Goal: Task Accomplishment & Management: Manage account settings

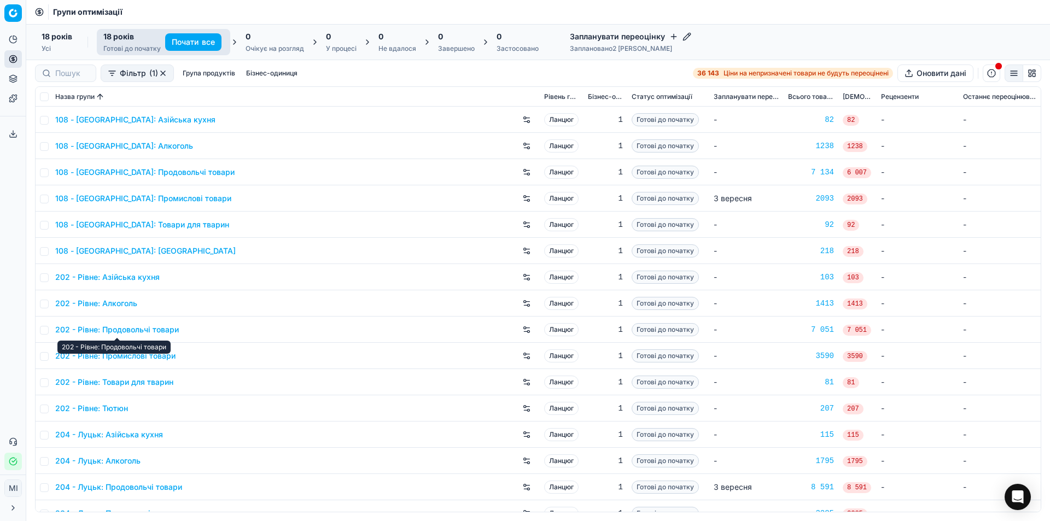
click at [163, 327] on font "202 - Рівне: Продовольчі товари" at bounding box center [117, 329] width 124 height 9
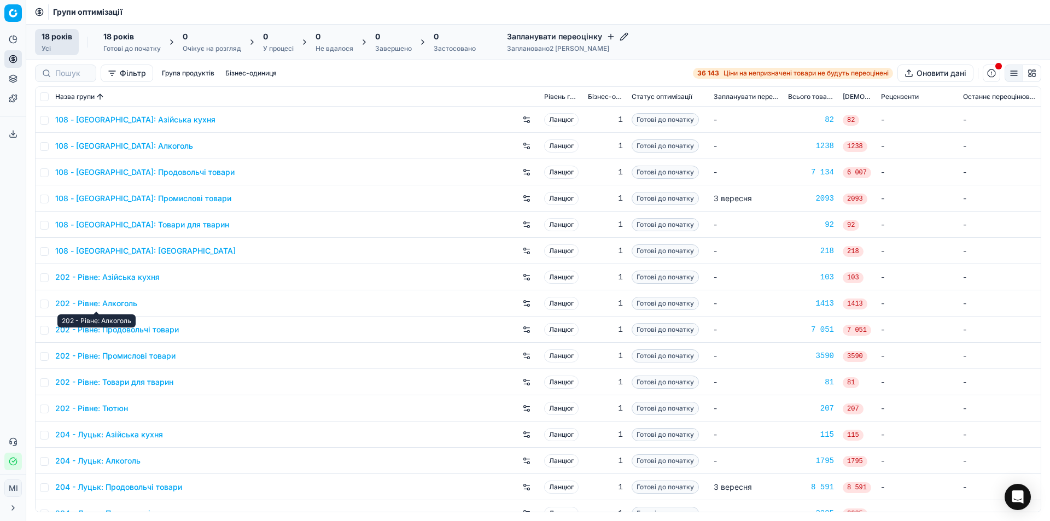
click at [126, 304] on font "202 - Рівне: Алкоголь" at bounding box center [96, 302] width 82 height 9
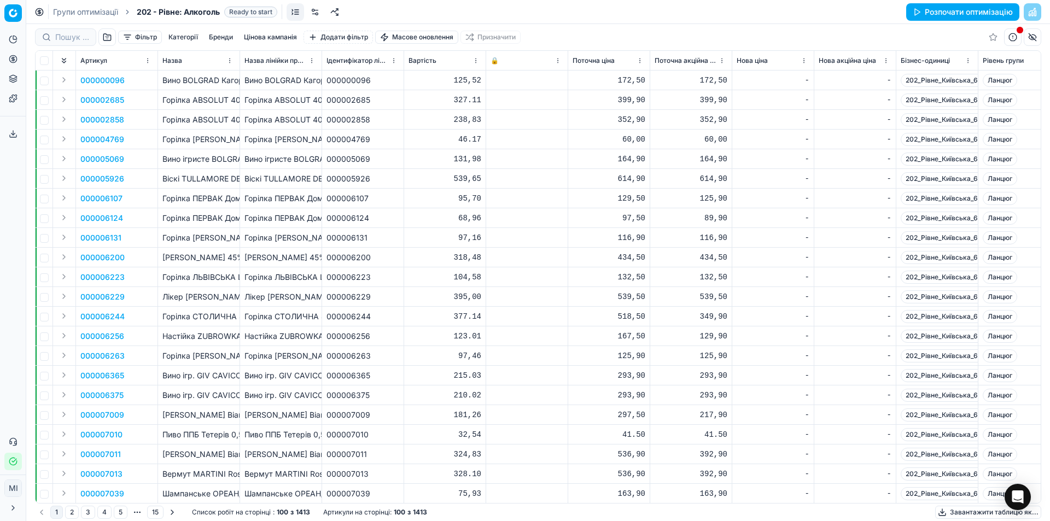
click at [183, 38] on font "Категорії" at bounding box center [183, 37] width 30 height 8
click at [180, 37] on font "Категорії" at bounding box center [183, 37] width 30 height 8
click at [257, 32] on button "Цінова кампанія" at bounding box center [270, 37] width 62 height 13
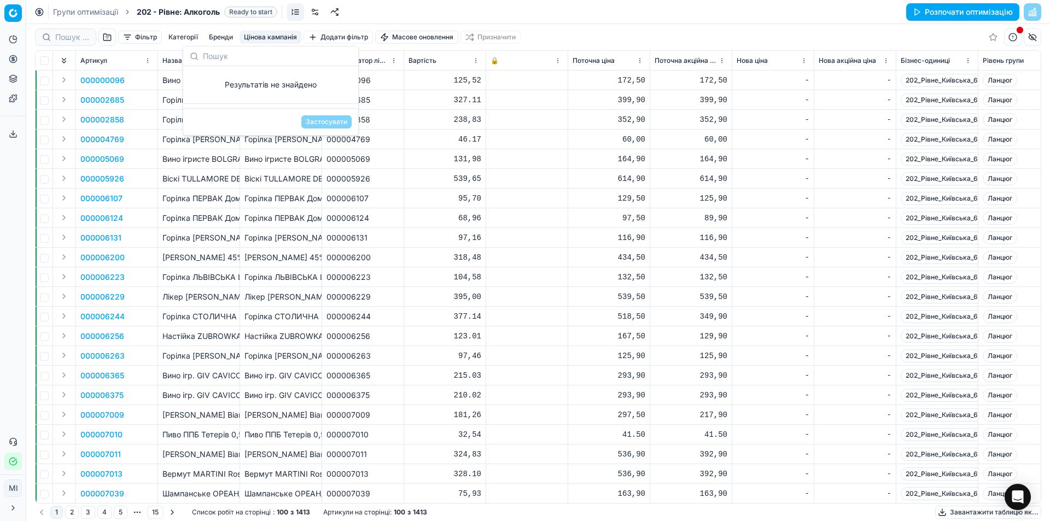
click at [257, 32] on button "Цінова кампанія" at bounding box center [270, 37] width 62 height 13
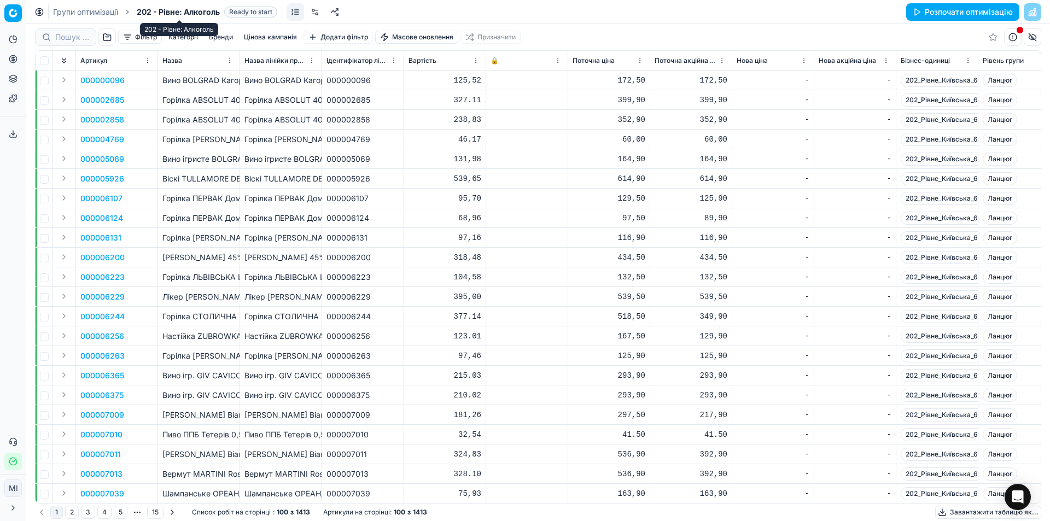
click at [185, 9] on span "202 - Рівне: Алкоголь" at bounding box center [178, 12] width 83 height 11
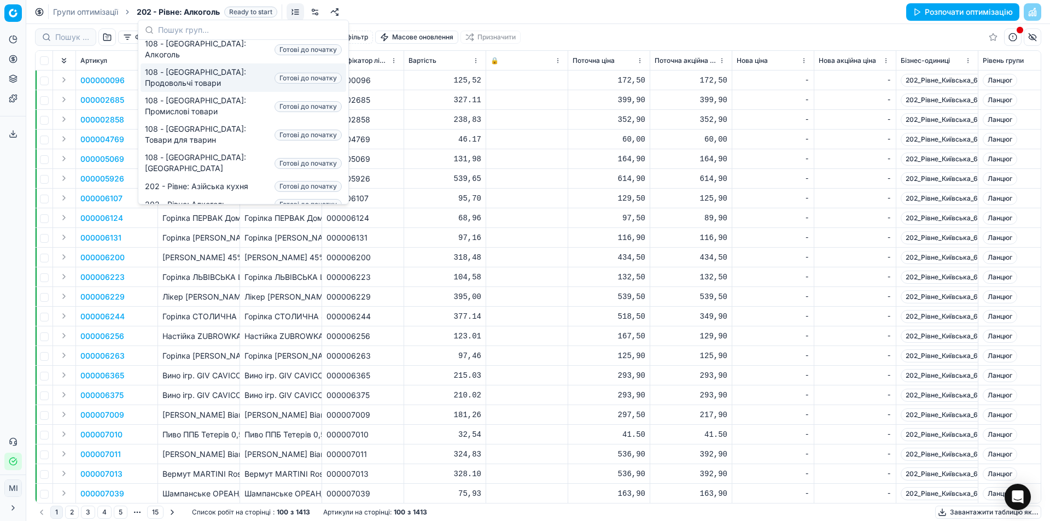
scroll to position [290, 0]
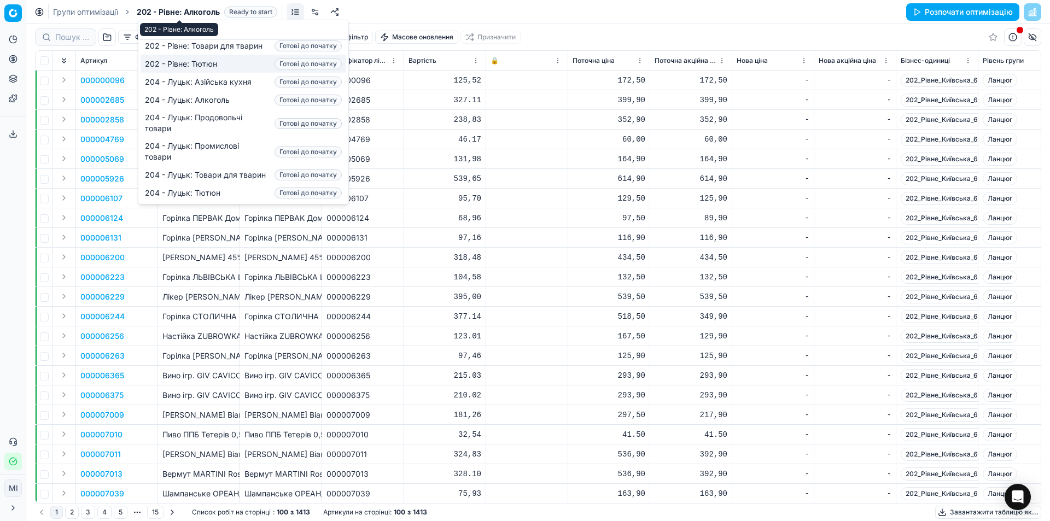
click at [160, 14] on span "202 - Рівне: Алкоголь" at bounding box center [178, 12] width 83 height 11
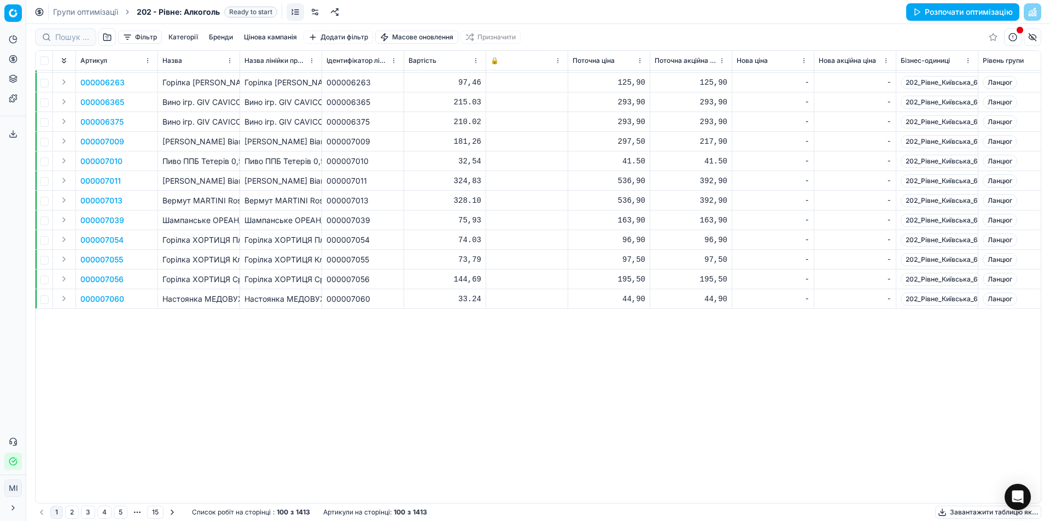
scroll to position [0, 0]
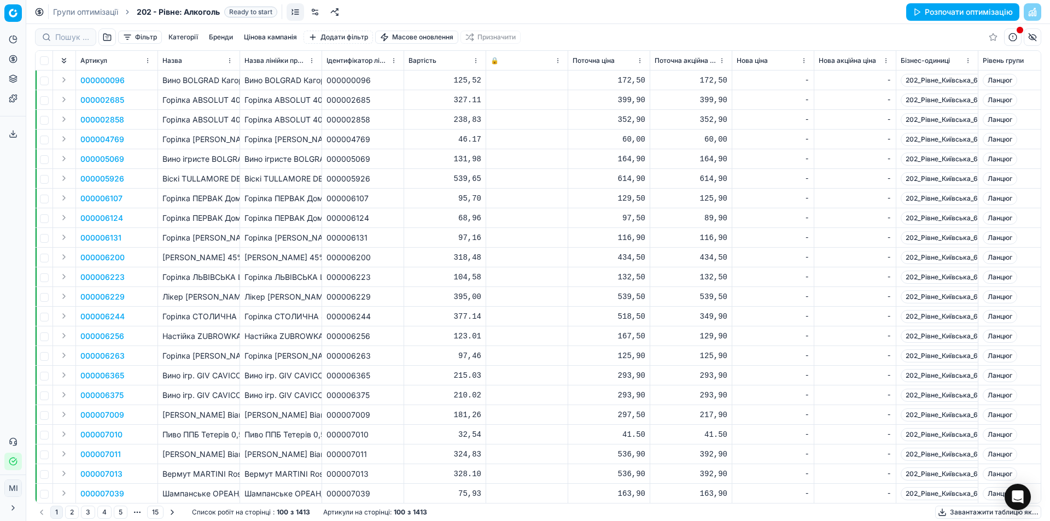
click at [179, 34] on font "Категорії" at bounding box center [183, 37] width 30 height 8
click at [118, 56] on input at bounding box center [189, 56] width 149 height 11
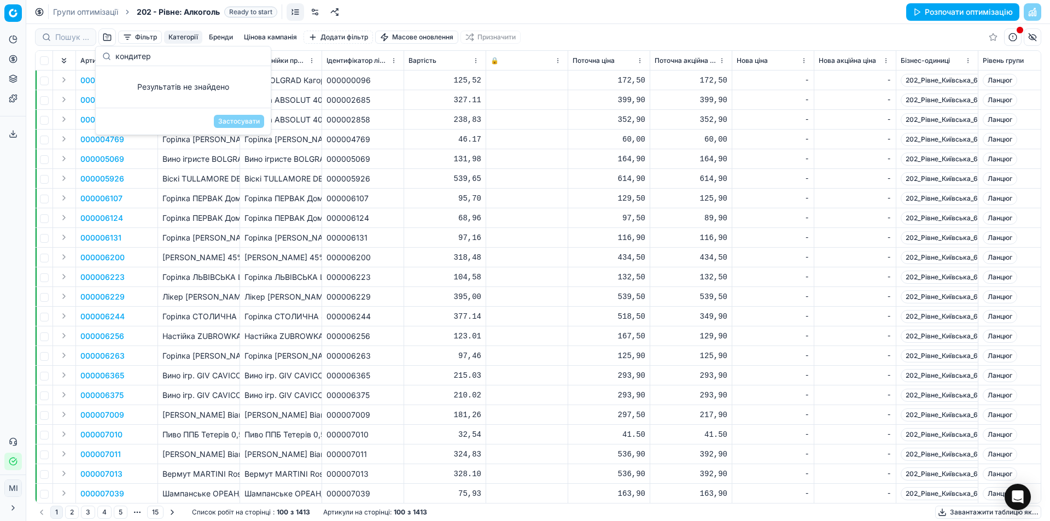
type input "кондитер"
click at [254, 165] on td "Вино ігристе BOLGRAD Рожеве н/с / 0,75л" at bounding box center [281, 159] width 82 height 20
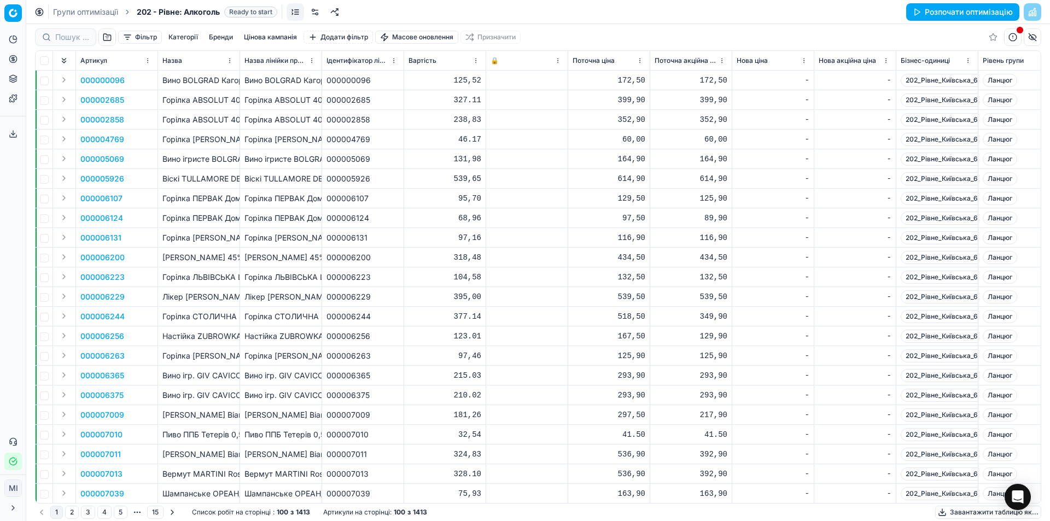
click at [154, 36] on font "Фільтр" at bounding box center [146, 37] width 22 height 8
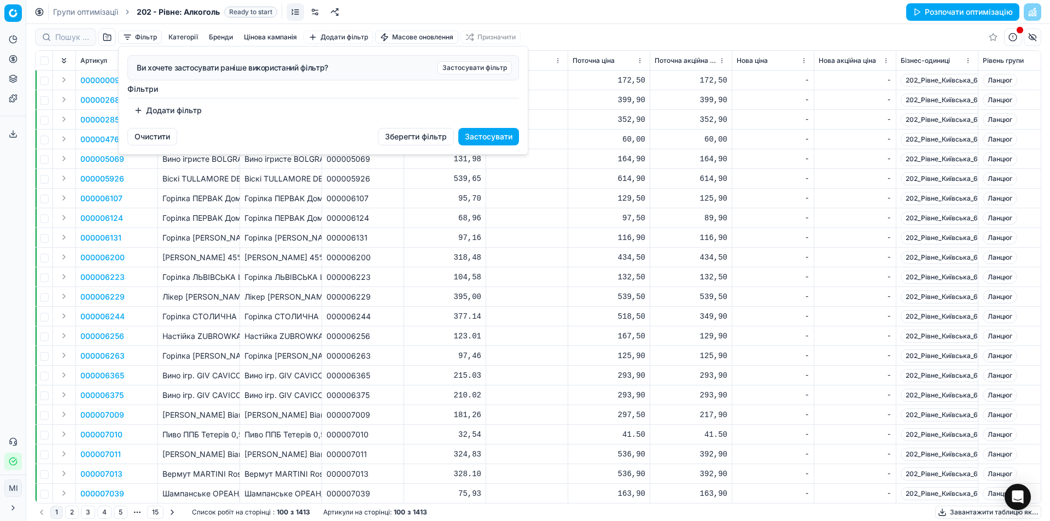
click at [154, 36] on html "Цінова платформа Аналітика Ціноутворення Портфоліо продуктів Шаблони Експортний…" at bounding box center [525, 260] width 1050 height 521
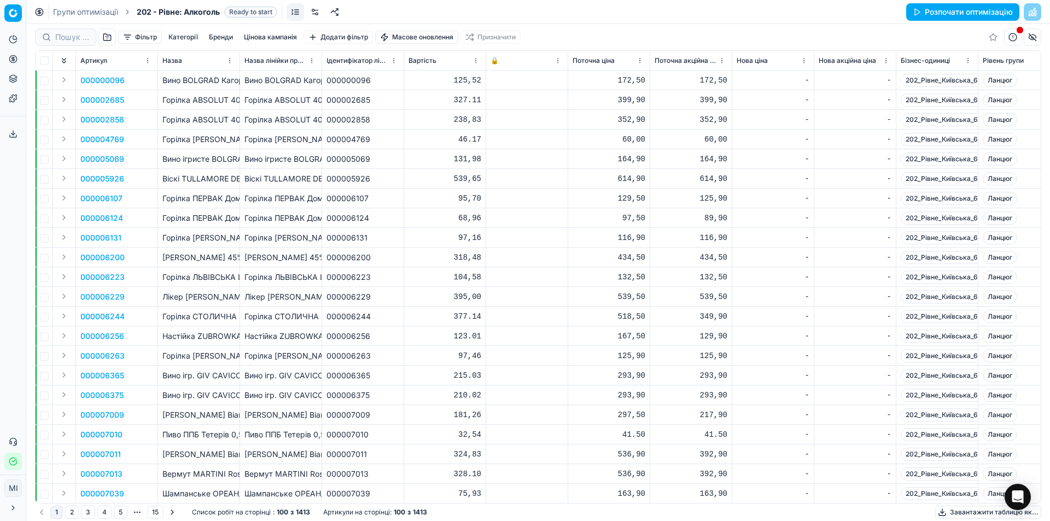
click at [136, 39] on font "Фільтр" at bounding box center [146, 37] width 22 height 8
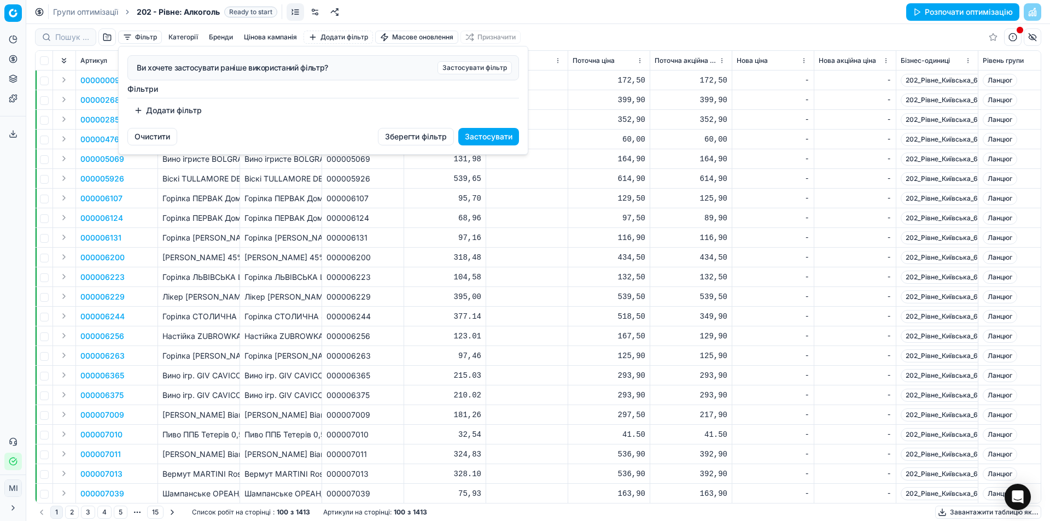
click at [136, 39] on html "Цінова платформа Аналітика Ціноутворення Портфоліо продуктів Шаблони Експортний…" at bounding box center [525, 260] width 1050 height 521
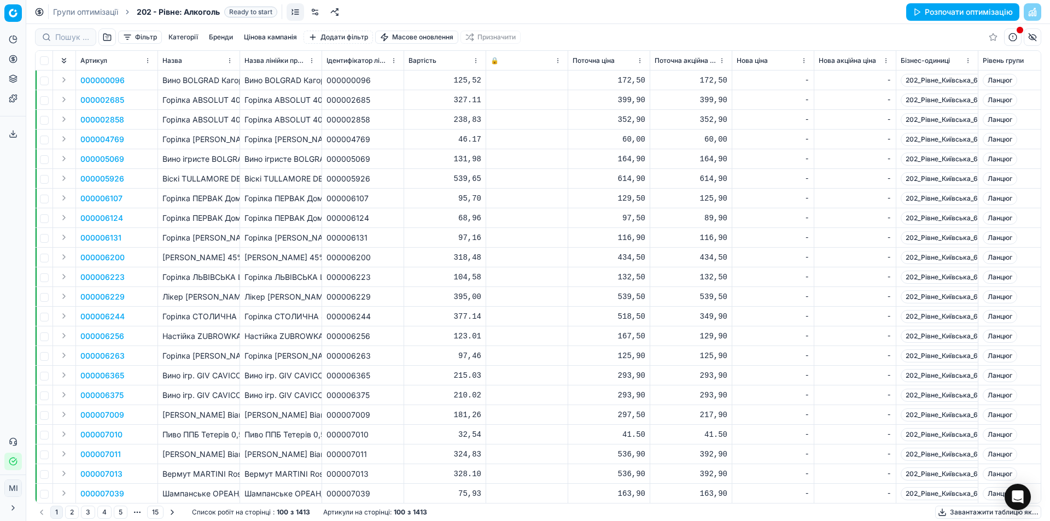
click at [141, 30] on div "Фільтр Категорії [PERSON_NAME] кампанія Додати фільтр Масове оновлення Призначи…" at bounding box center [538, 37] width 1006 height 26
click at [183, 40] on font "Категорії" at bounding box center [183, 37] width 30 height 8
click at [184, 31] on button "Категорії" at bounding box center [183, 37] width 38 height 13
click at [153, 33] on font "Фільтр" at bounding box center [146, 37] width 22 height 8
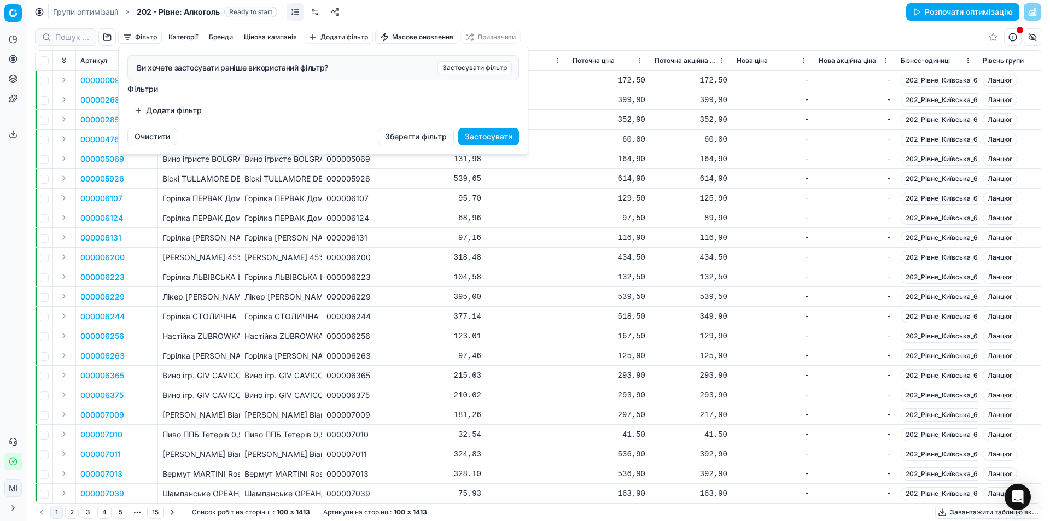
click at [153, 33] on html "Цінова платформа Аналітика Ціноутворення Портфоліо продуктів Шаблони Експортний…" at bounding box center [525, 260] width 1050 height 521
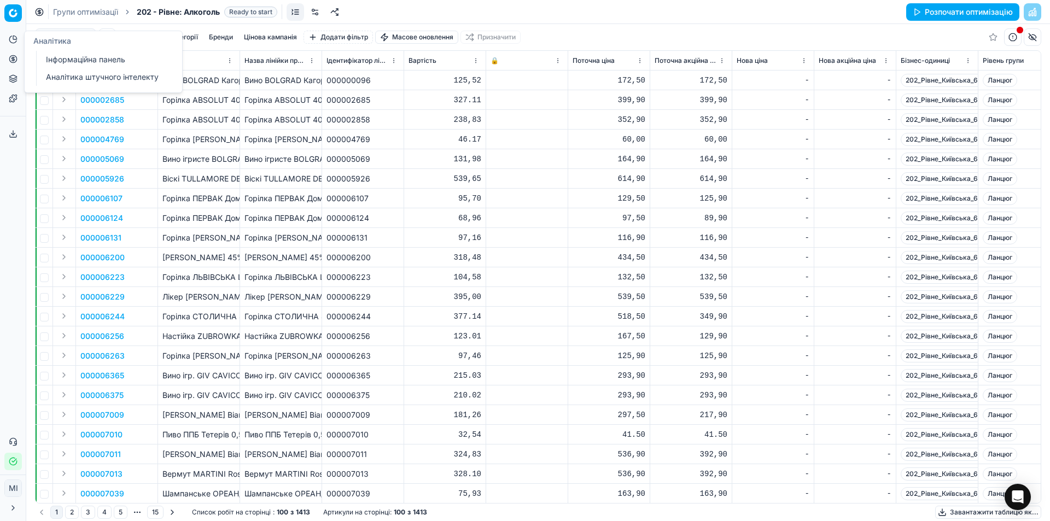
click at [81, 62] on font "Інформаційна панель" at bounding box center [85, 59] width 79 height 9
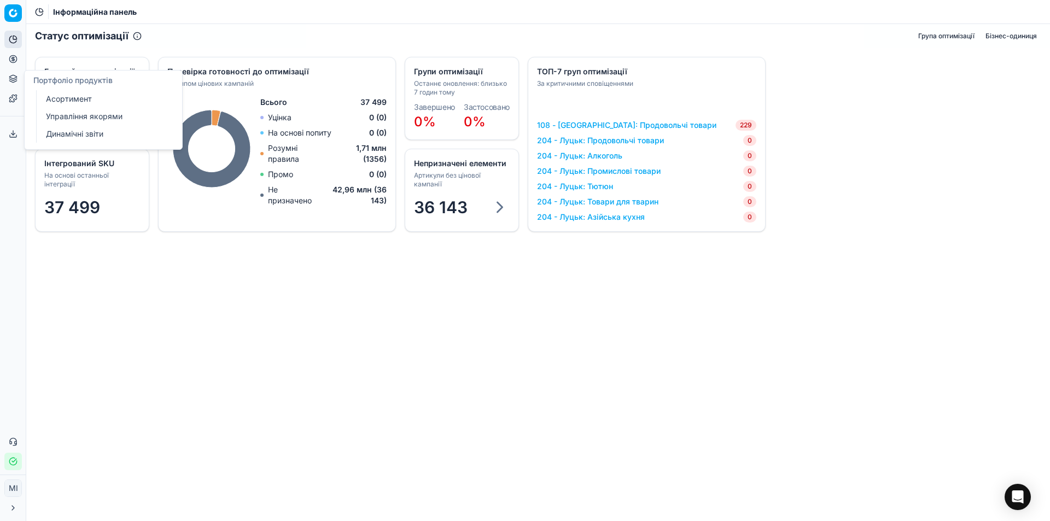
click at [74, 98] on font "Асортимент" at bounding box center [69, 98] width 46 height 9
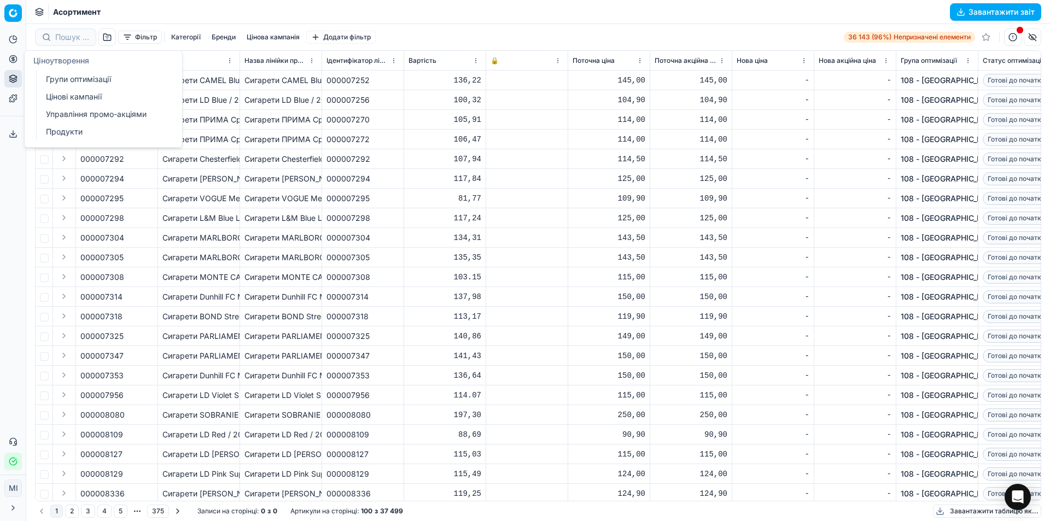
click at [86, 114] on font "Управління промо-акціями" at bounding box center [96, 113] width 101 height 9
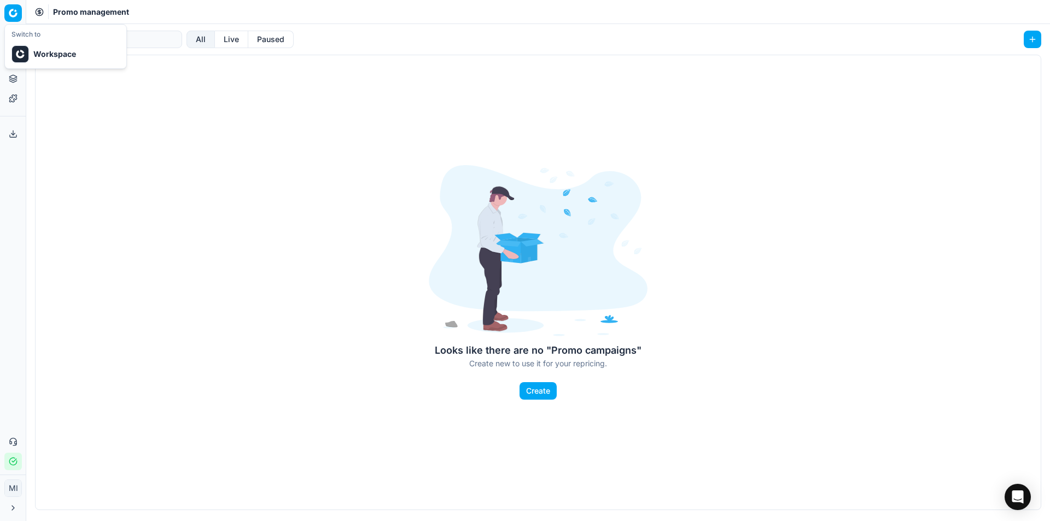
click at [11, 14] on html "Цінова платформа Аналітика Ціноутворення Портфоліо продуктів Шаблони Експортний…" at bounding box center [525, 260] width 1050 height 521
click at [48, 55] on font "Робочий простір" at bounding box center [66, 53] width 66 height 9
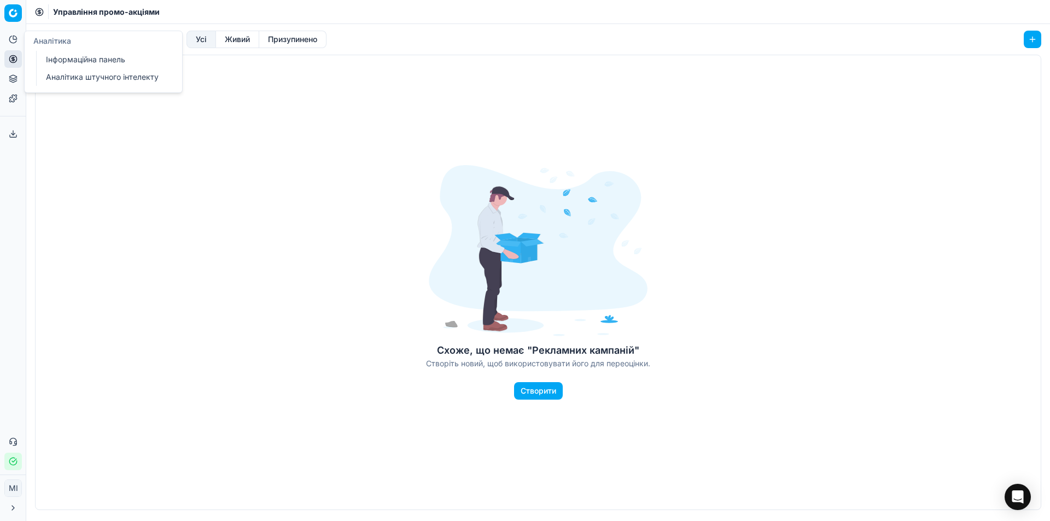
click at [8, 40] on button "Аналітика" at bounding box center [12, 39] width 17 height 17
click at [79, 64] on font "Інформаційна панель" at bounding box center [85, 59] width 79 height 11
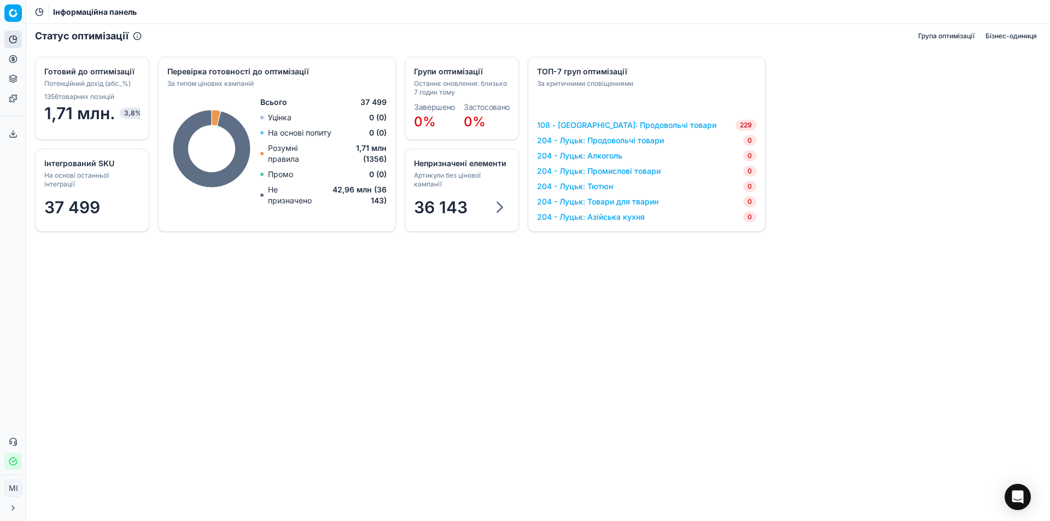
click at [14, 489] on html "Цінова платформа Аналітика Ціноутворення Портфоліо продуктів Шаблони Експортний…" at bounding box center [525, 260] width 1050 height 521
drag, startPoint x: 59, startPoint y: 344, endPoint x: 59, endPoint y: 352, distance: 8.2
click at [59, 344] on font "[PERSON_NAME]" at bounding box center [62, 344] width 63 height 9
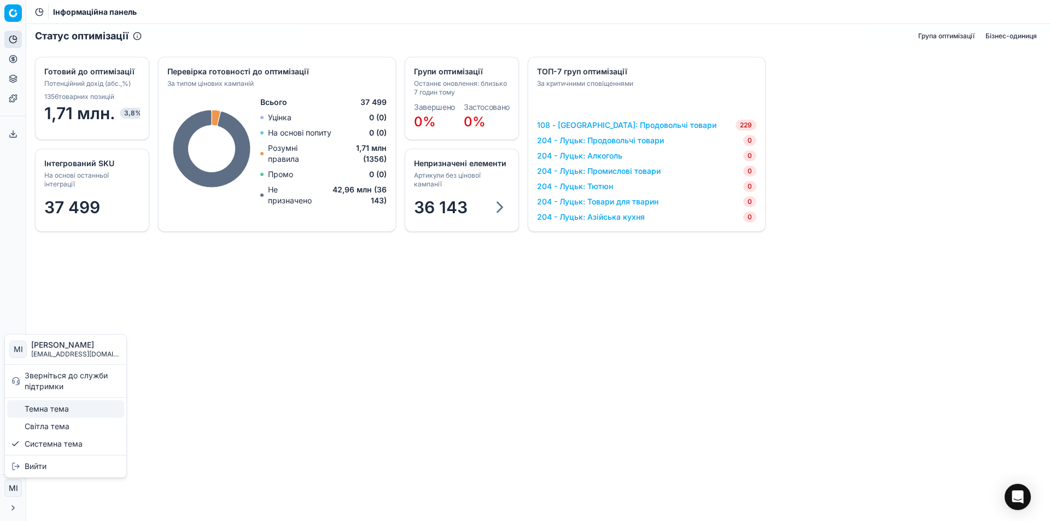
click at [51, 413] on font "Темна тема" at bounding box center [47, 408] width 44 height 11
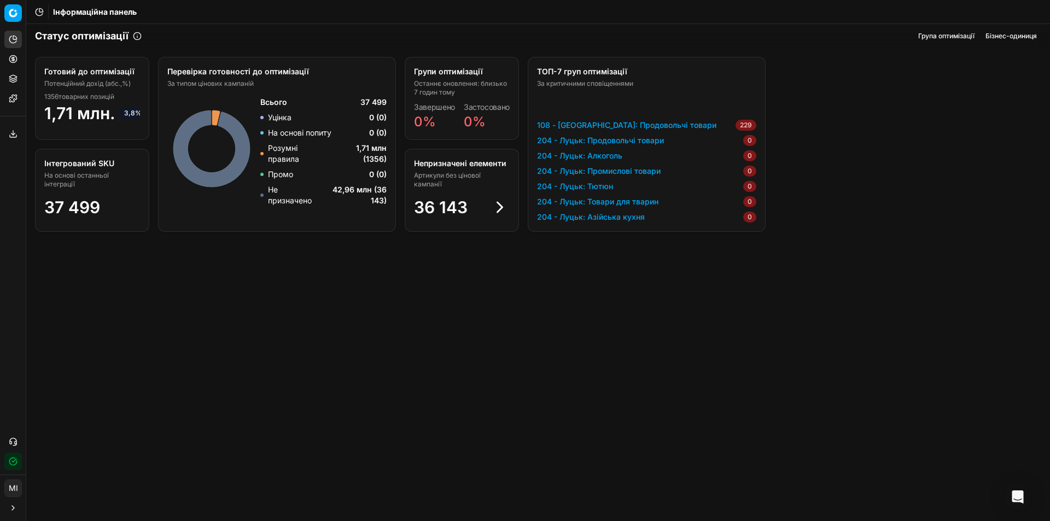
click at [16, 487] on html "Цінова платформа Аналітика Ціноутворення Портфоліо продуктів Шаблони Експортний…" at bounding box center [525, 260] width 1050 height 521
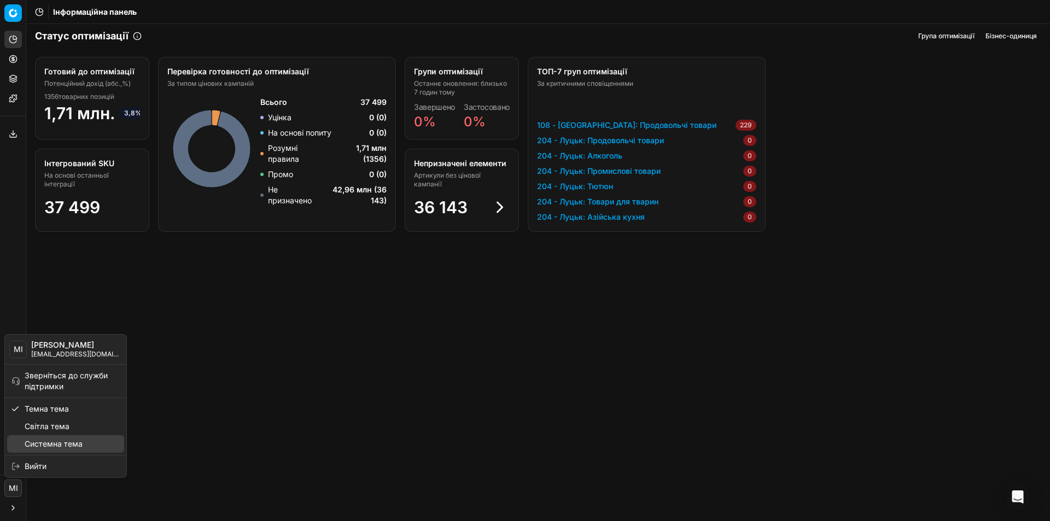
click at [46, 444] on font "Системна тема" at bounding box center [54, 443] width 58 height 9
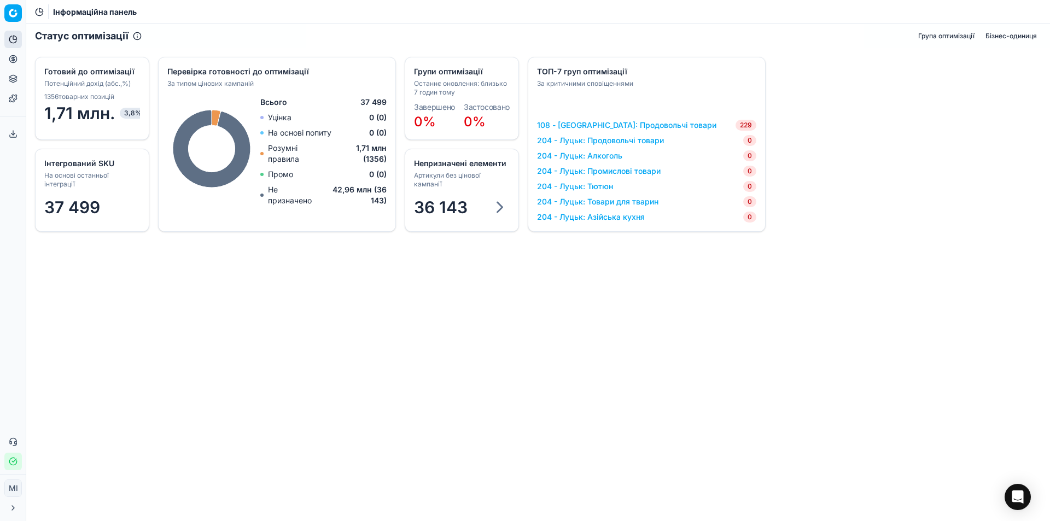
click at [10, 504] on icon at bounding box center [13, 507] width 9 height 9
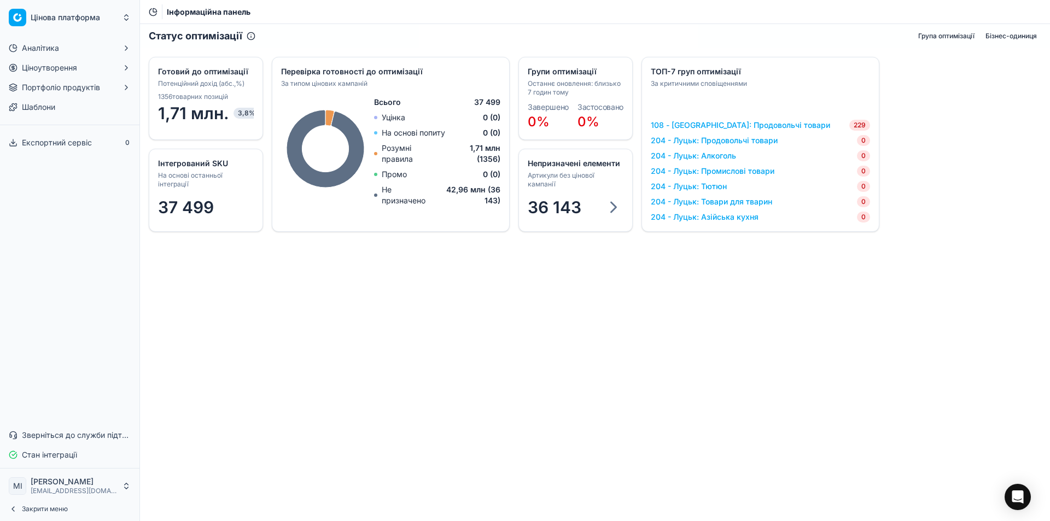
click at [60, 71] on font "Ціноутворення" at bounding box center [49, 67] width 55 height 9
click at [63, 86] on font "Групи оптимізації" at bounding box center [54, 84] width 65 height 9
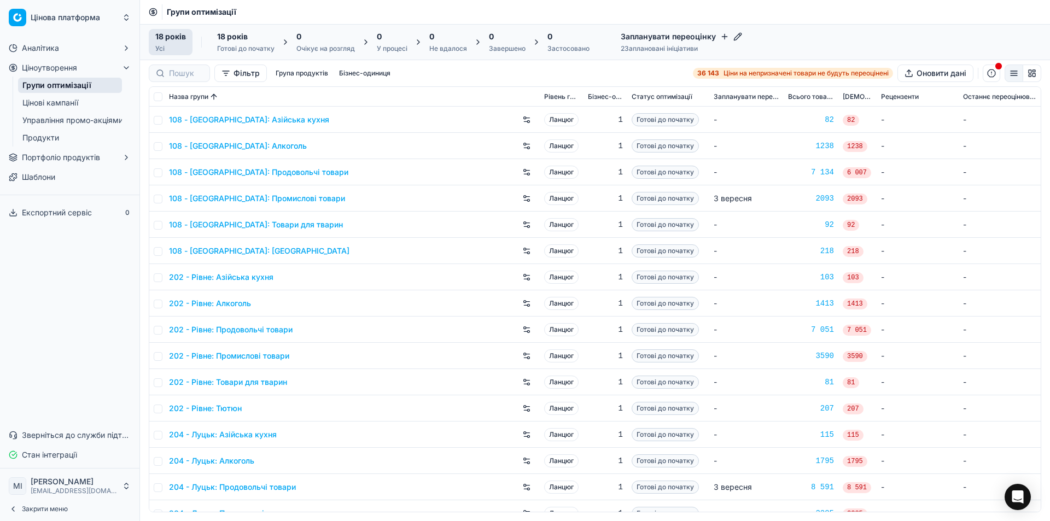
click at [254, 48] on font "Готові до початку" at bounding box center [245, 48] width 57 height 8
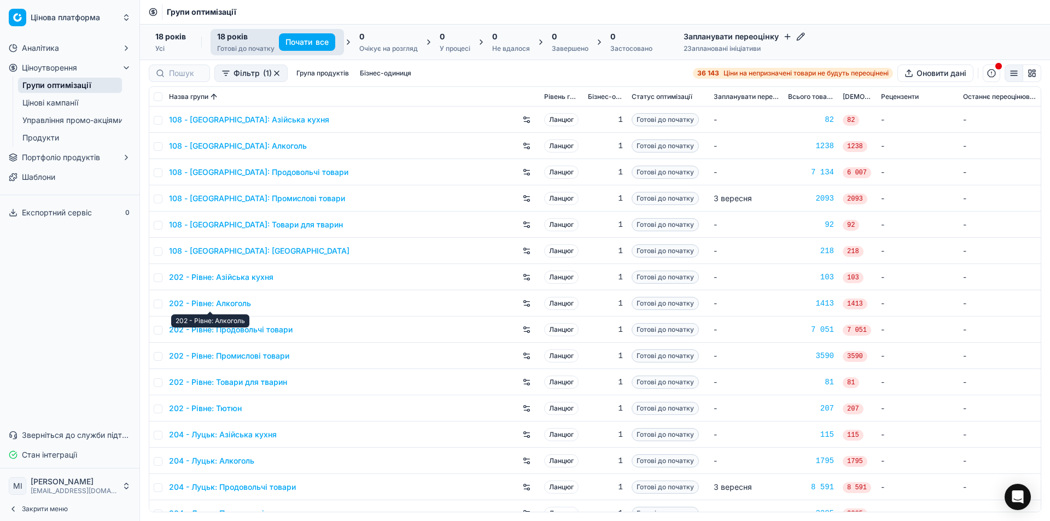
click at [239, 300] on font "202 - Рівне: Алкоголь" at bounding box center [210, 302] width 82 height 9
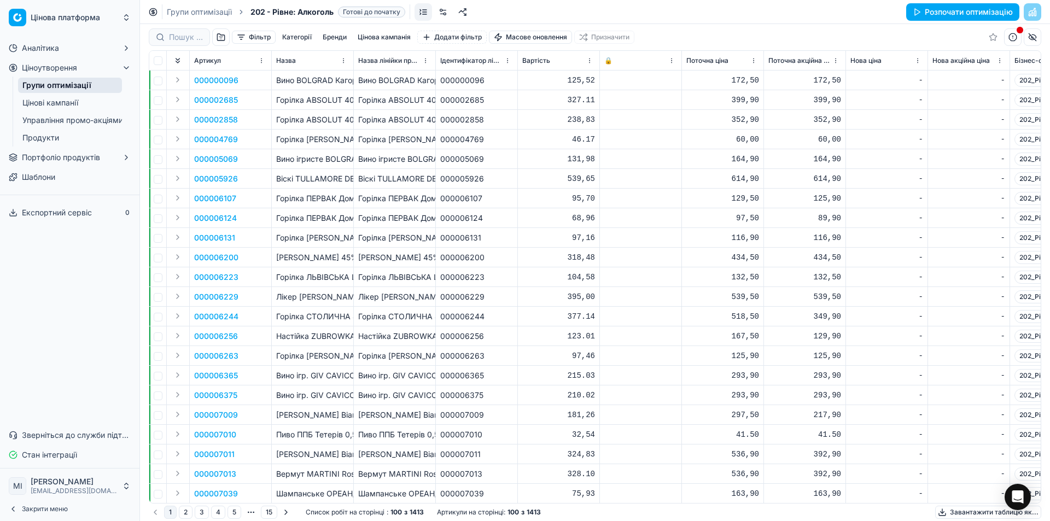
click at [978, 76] on div "-" at bounding box center [968, 80] width 73 height 11
click at [987, 73] on div "-" at bounding box center [968, 80] width 73 height 19
click at [93, 82] on link "Групи оптимізації" at bounding box center [70, 85] width 104 height 15
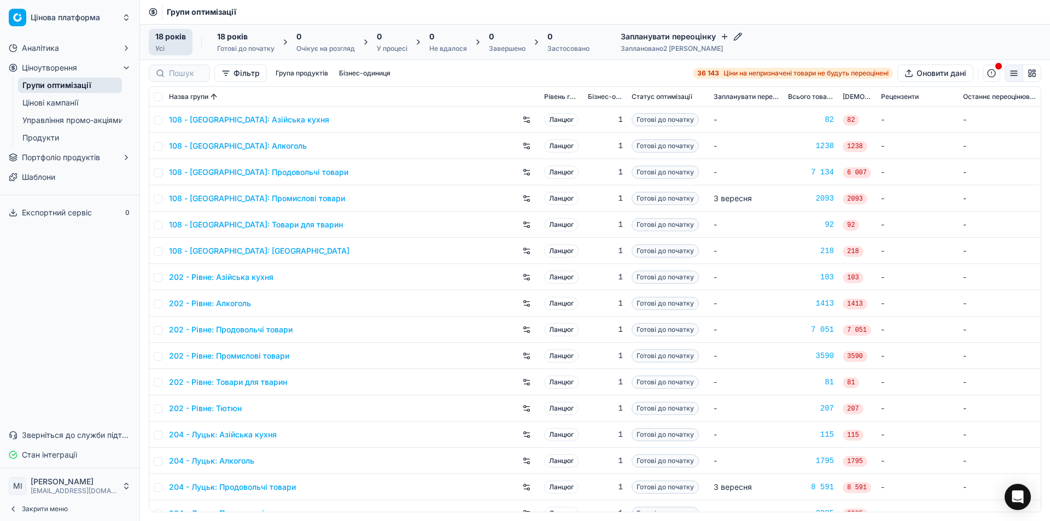
click at [698, 42] on font "Запланувати переоцінку" at bounding box center [667, 36] width 95 height 11
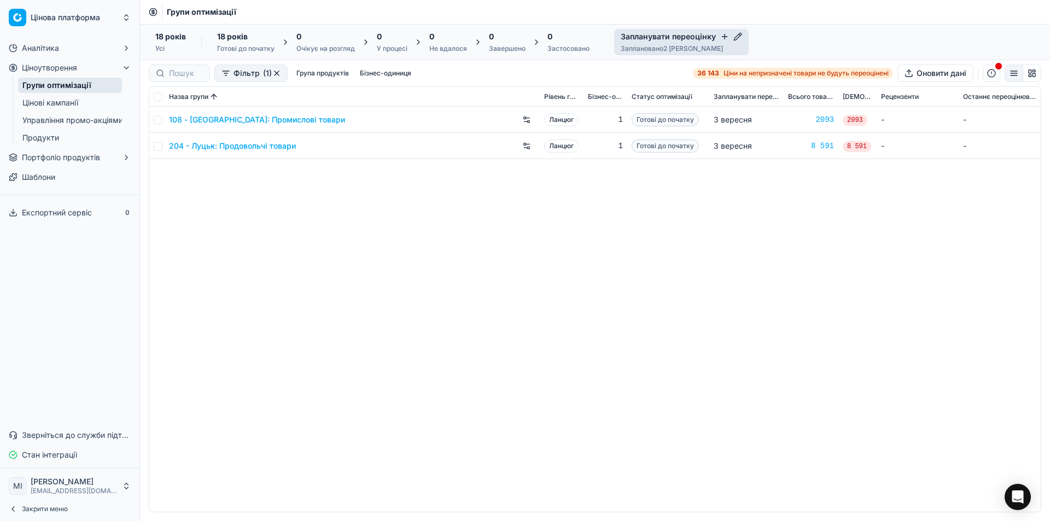
click at [282, 118] on font "108 - [GEOGRAPHIC_DATA]: Промислові товари" at bounding box center [257, 119] width 176 height 9
